Goal: Check status

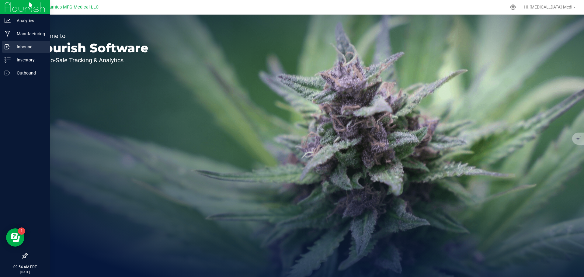
click at [23, 48] on p "Inbound" at bounding box center [29, 46] width 36 height 7
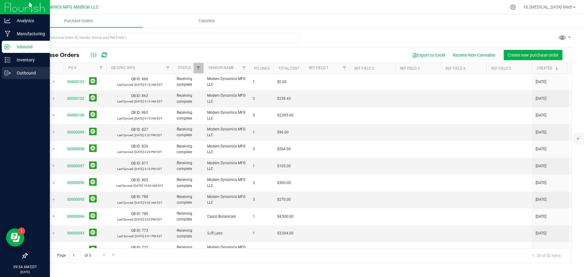
click at [16, 75] on p "Outbound" at bounding box center [29, 72] width 36 height 7
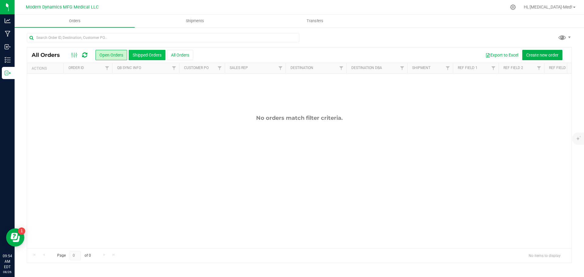
click at [142, 55] on button "Shipped Orders" at bounding box center [147, 55] width 37 height 10
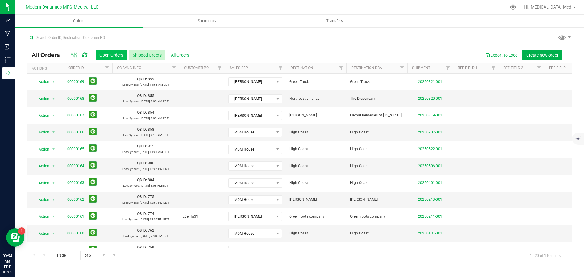
click at [105, 54] on button "Open Orders" at bounding box center [111, 55] width 32 height 10
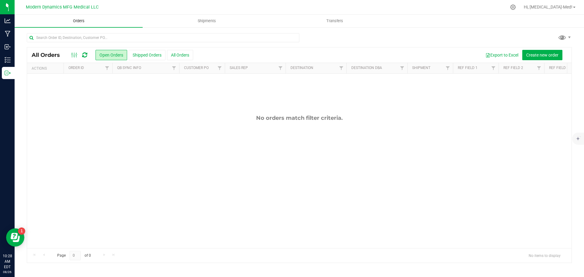
drag, startPoint x: 78, startPoint y: 19, endPoint x: 84, endPoint y: 18, distance: 6.2
click at [78, 19] on span "Orders" at bounding box center [79, 20] width 28 height 5
click at [171, 141] on div "No orders match filter criteria." at bounding box center [299, 182] width 544 height 216
